Goal: Task Accomplishment & Management: Manage account settings

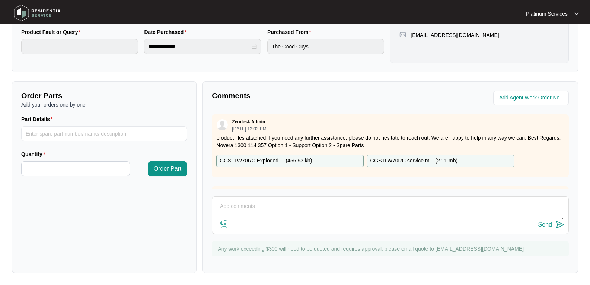
scroll to position [102, 0]
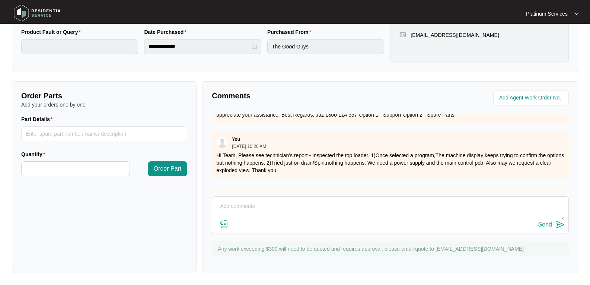
click at [35, 8] on img at bounding box center [37, 13] width 52 height 22
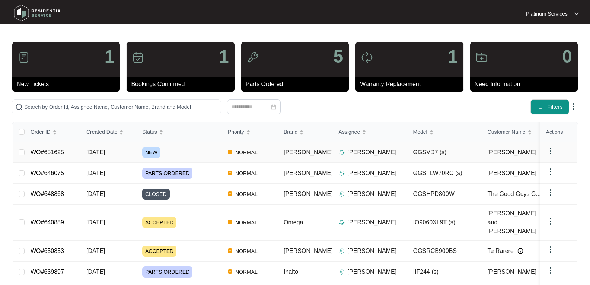
click at [112, 153] on div "Order ID Created Date Status Priority Brand Assignee Model Customer Name Purcha…" at bounding box center [295, 252] width 565 height 261
click at [105, 149] on span "[DATE]" at bounding box center [95, 152] width 19 height 6
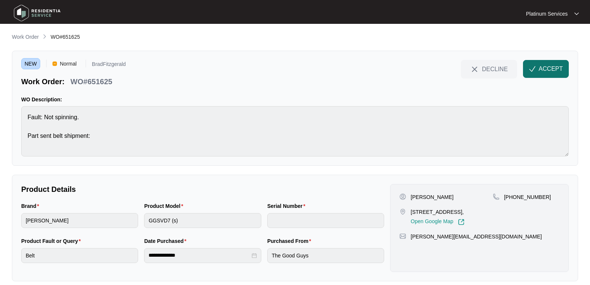
click at [555, 70] on span "ACCEPT" at bounding box center [551, 68] width 24 height 9
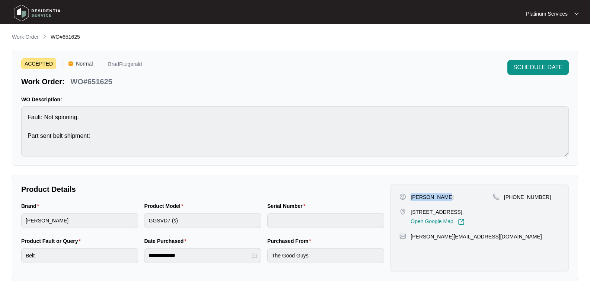
drag, startPoint x: 453, startPoint y: 197, endPoint x: 411, endPoint y: 195, distance: 42.1
click at [411, 195] on div "[PERSON_NAME]" at bounding box center [446, 196] width 93 height 7
copy p "[PERSON_NAME]"
drag, startPoint x: 428, startPoint y: 220, endPoint x: 412, endPoint y: 212, distance: 17.8
click at [412, 212] on p "[STREET_ADDRESS]," at bounding box center [438, 211] width 54 height 7
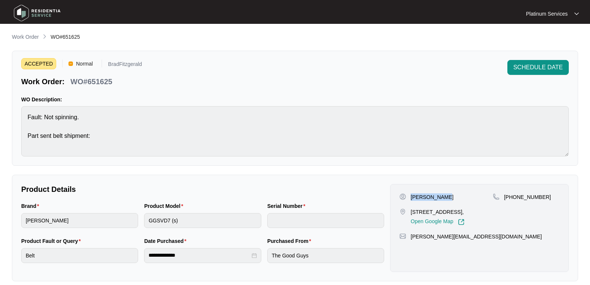
copy p "[STREET_ADDRESS],"
drag, startPoint x: 493, startPoint y: 247, endPoint x: 409, endPoint y: 246, distance: 83.8
click at [409, 240] on div "[PERSON_NAME][EMAIL_ADDRESS][DOMAIN_NAME]" at bounding box center [480, 236] width 160 height 7
copy p "[PERSON_NAME][EMAIL_ADDRESS][DOMAIN_NAME]"
drag, startPoint x: 549, startPoint y: 197, endPoint x: 505, endPoint y: 196, distance: 44.3
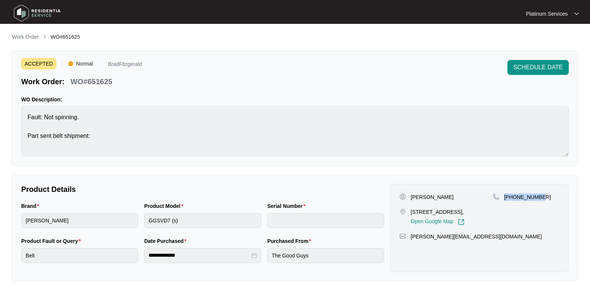
click at [505, 196] on div "[PHONE_NUMBER]" at bounding box center [526, 196] width 67 height 7
copy p "[PHONE_NUMBER]"
click at [93, 83] on p "WO#651625" at bounding box center [91, 81] width 42 height 10
copy p "651625"
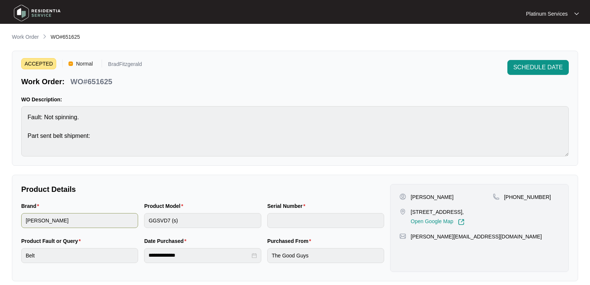
click at [105, 219] on div "Brand [PERSON_NAME] Product Model GGSVD7 (s) Serial Number" at bounding box center [202, 219] width 369 height 35
click at [0, 217] on html "**********" at bounding box center [295, 247] width 590 height 494
